Goal: Transaction & Acquisition: Download file/media

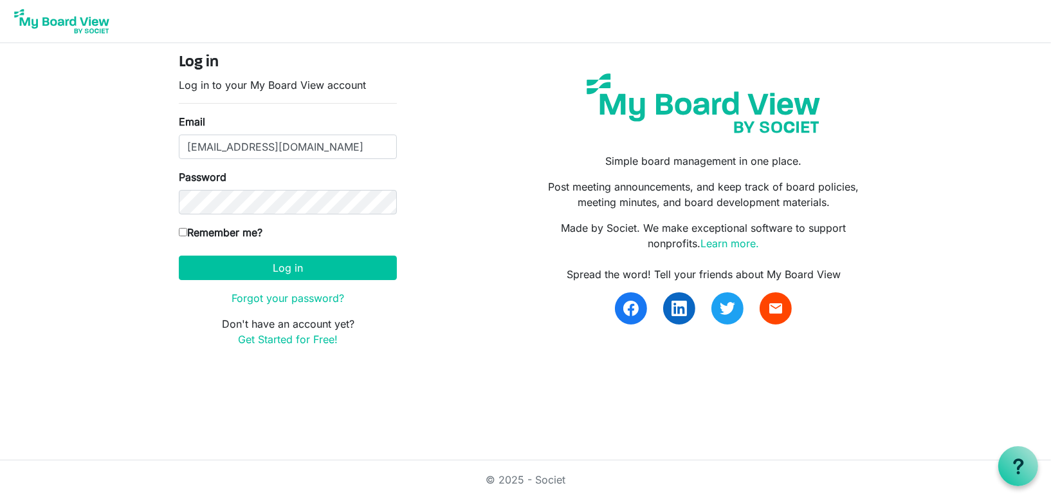
type input "[EMAIL_ADDRESS][DOMAIN_NAME]"
click at [179, 255] on button "Log in" at bounding box center [288, 267] width 218 height 24
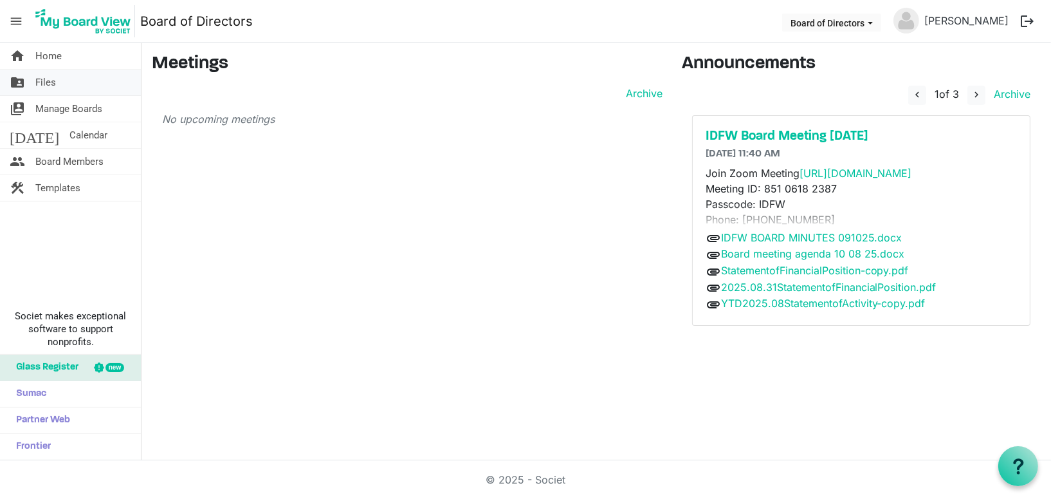
click at [50, 82] on span "Files" at bounding box center [45, 82] width 21 height 26
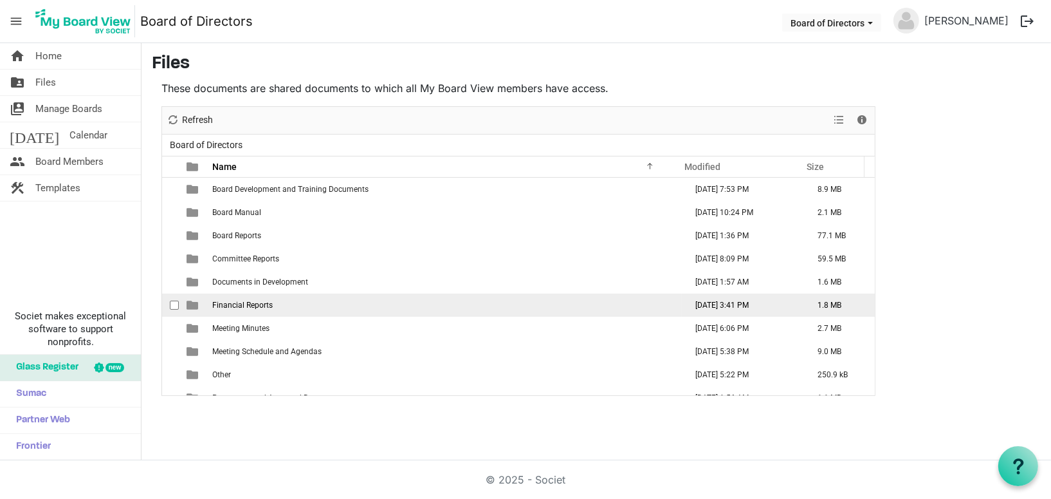
click at [239, 302] on span "Financial Reports" at bounding box center [242, 304] width 60 height 9
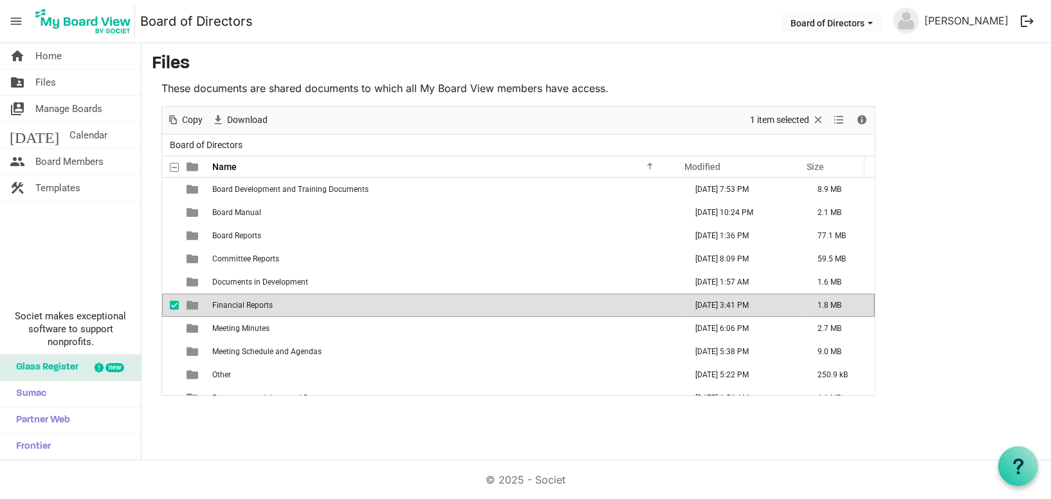
click at [239, 304] on span "Financial Reports" at bounding box center [242, 304] width 60 height 9
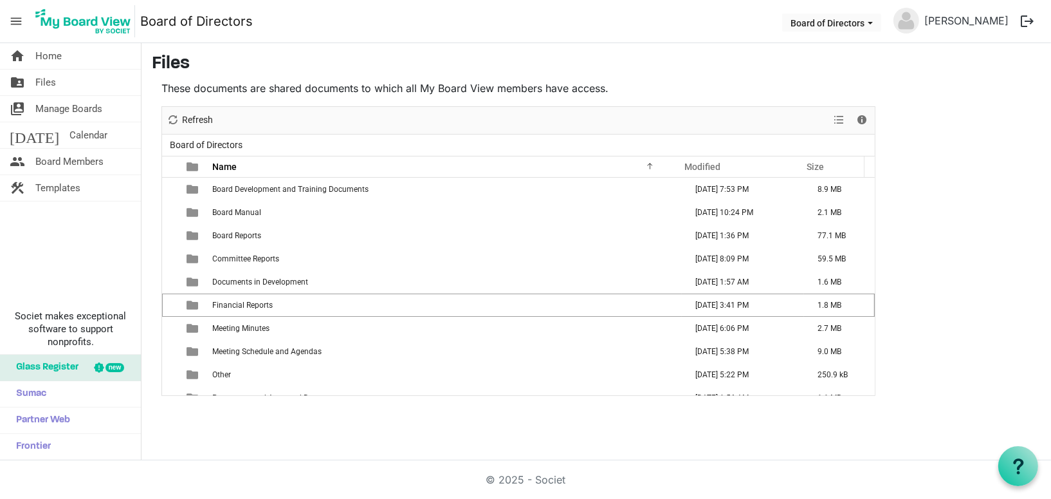
click at [239, 305] on span "Financial Reports" at bounding box center [242, 304] width 60 height 9
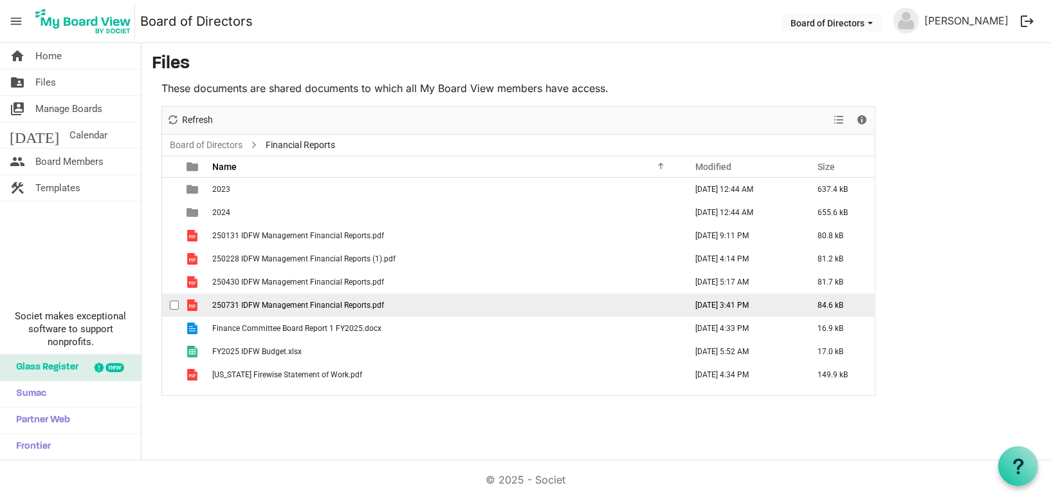
click at [288, 308] on span "250731 IDFW Management Financial Reports.pdf" at bounding box center [298, 304] width 172 height 9
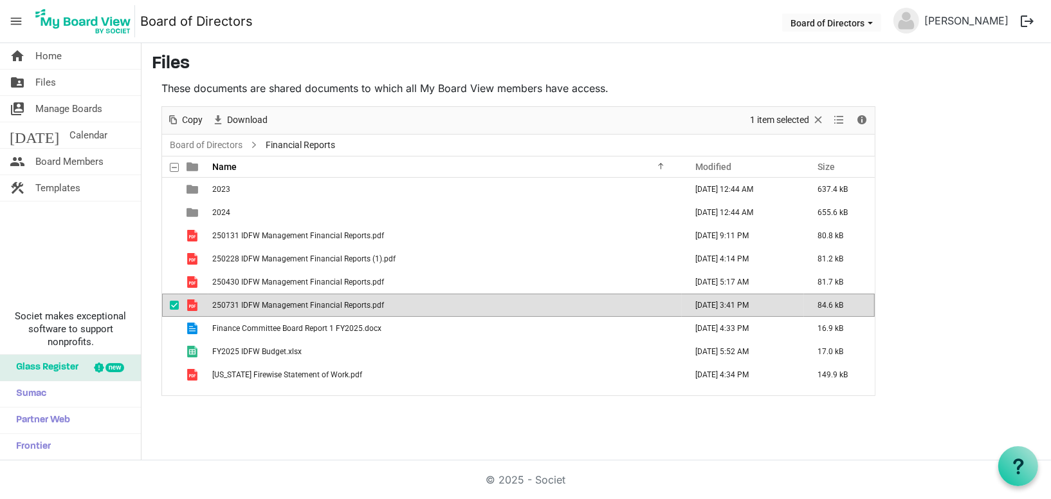
click at [288, 304] on span "250731 IDFW Management Financial Reports.pdf" at bounding box center [298, 304] width 172 height 9
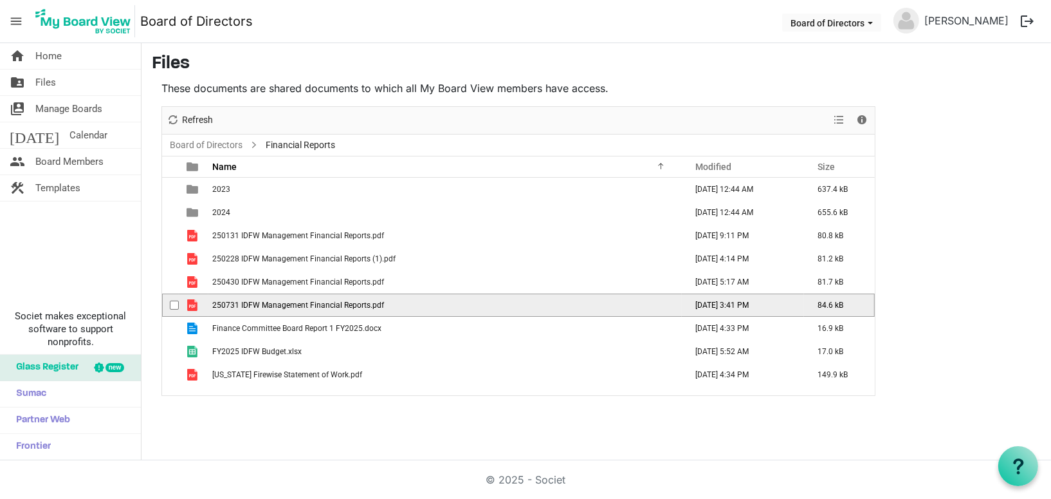
click at [288, 304] on span "250731 IDFW Management Financial Reports.pdf" at bounding box center [298, 304] width 172 height 9
